Goal: Information Seeking & Learning: Learn about a topic

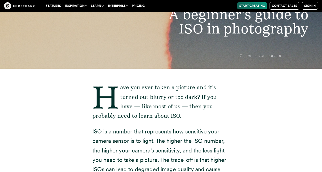
scroll to position [18, 0]
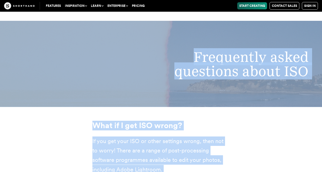
scroll to position [3445, 0]
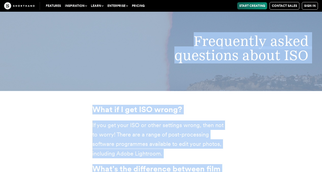
drag, startPoint x: 89, startPoint y: 114, endPoint x: 193, endPoint y: 172, distance: 119.7
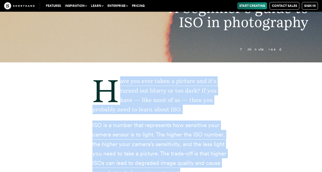
scroll to position [0, 0]
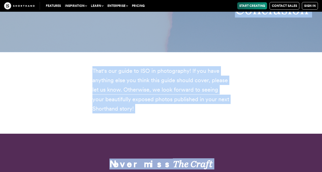
scroll to position [4084, 0]
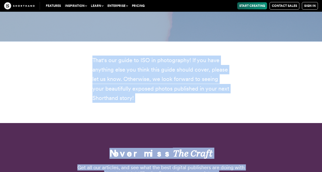
drag, startPoint x: 153, startPoint y: 53, endPoint x: 296, endPoint y: 172, distance: 186.1
copy article "A beginner's guide to ISO in photography 7 minute read Have you ever taken a pi…"
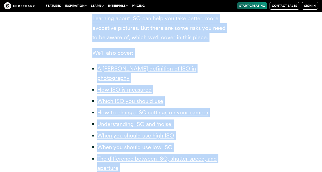
scroll to position [0, 0]
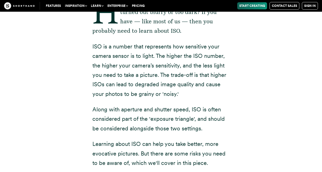
scroll to position [83, 0]
